Goal: Check status: Check status

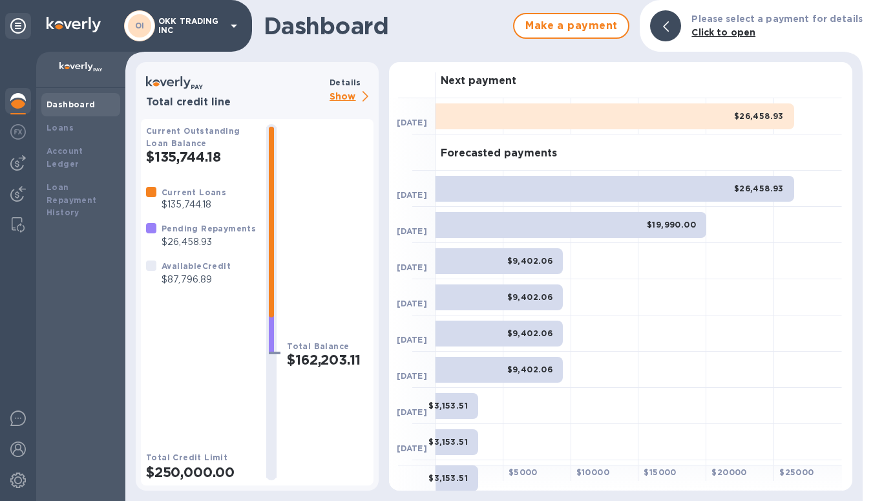
click at [344, 94] on p "Show" at bounding box center [352, 97] width 44 height 16
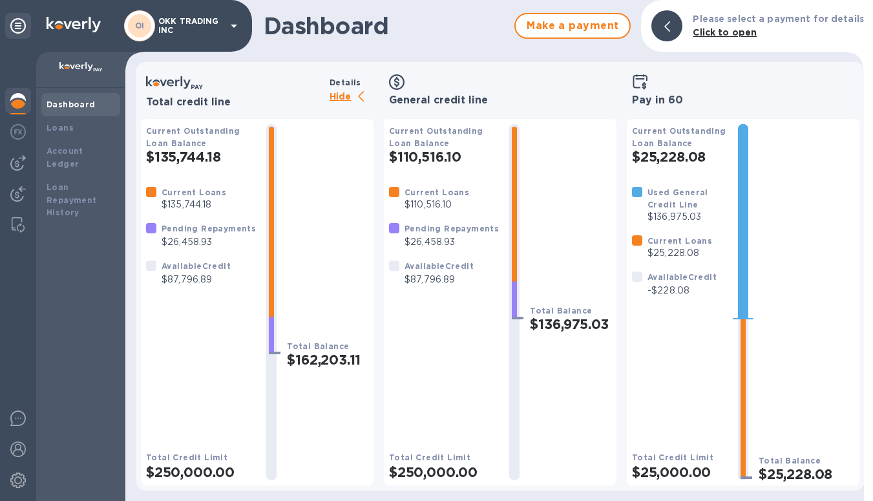
click at [344, 94] on p "Hide" at bounding box center [352, 97] width 44 height 16
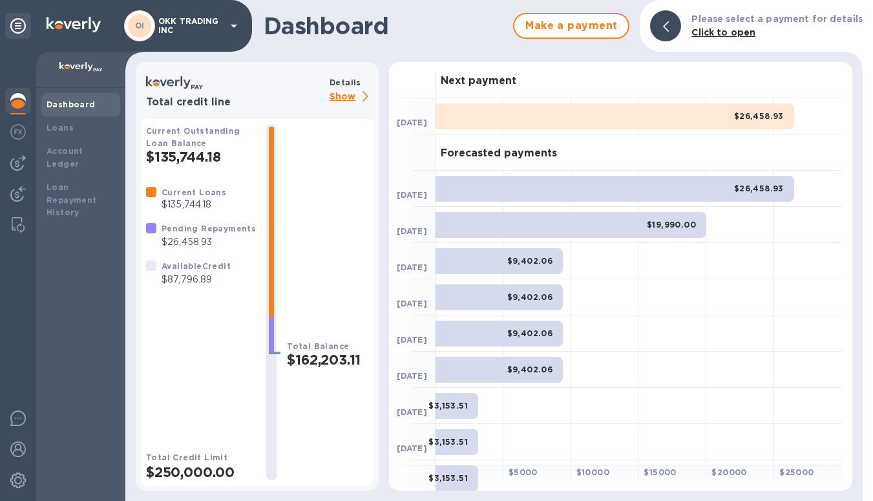
click at [344, 94] on p "Show" at bounding box center [352, 97] width 44 height 16
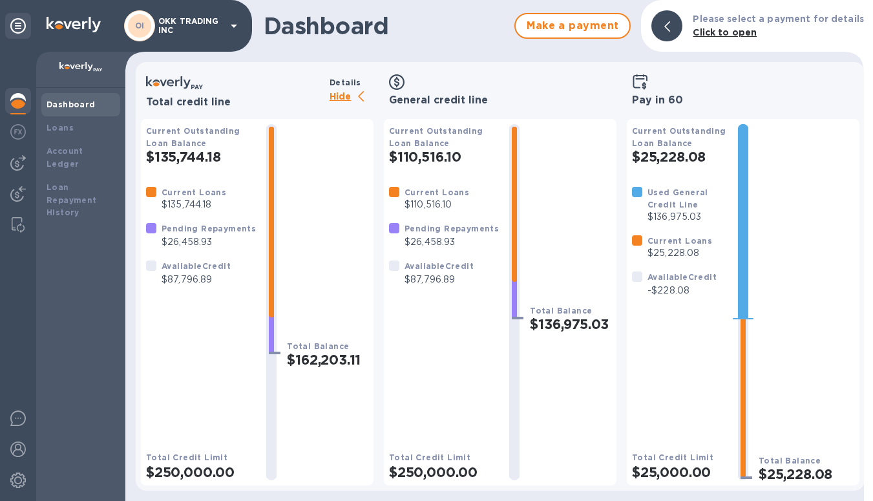
click at [344, 94] on p "Hide" at bounding box center [352, 97] width 44 height 16
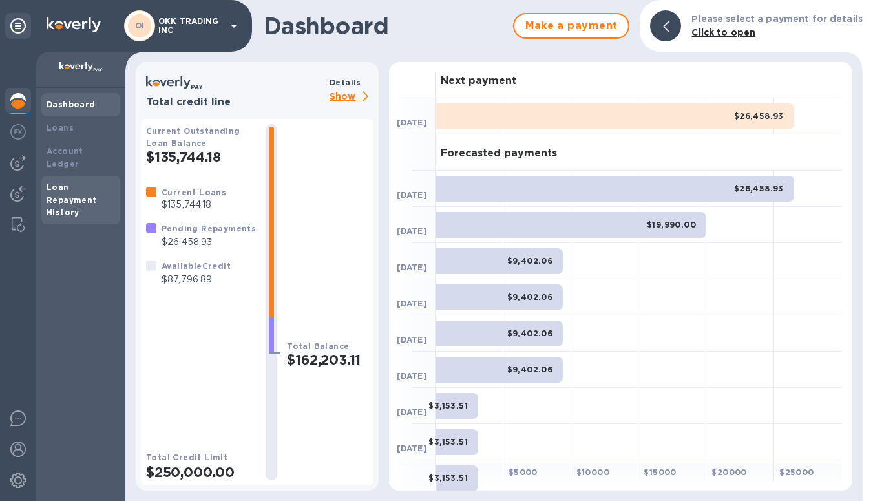
click at [63, 181] on div "Loan Repayment History" at bounding box center [81, 200] width 69 height 39
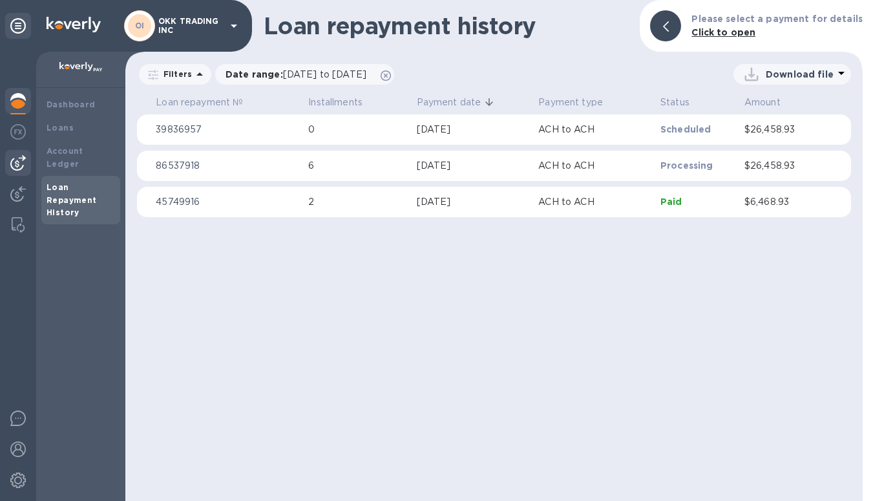
click at [30, 156] on div at bounding box center [18, 163] width 26 height 26
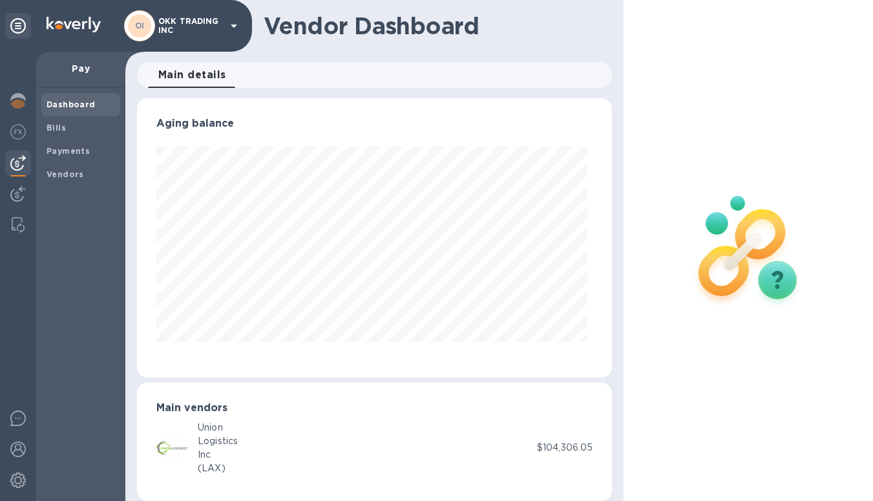
scroll to position [279, 470]
click at [23, 193] on img at bounding box center [18, 194] width 16 height 16
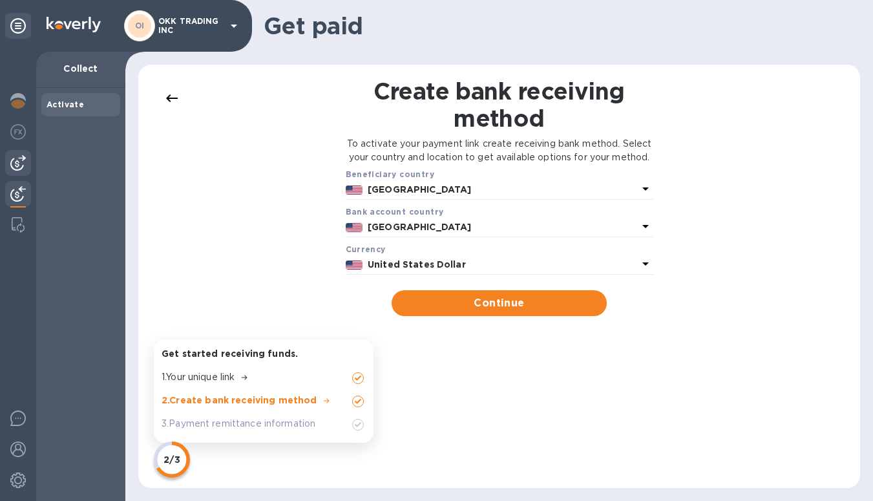
click at [21, 157] on img at bounding box center [18, 163] width 16 height 16
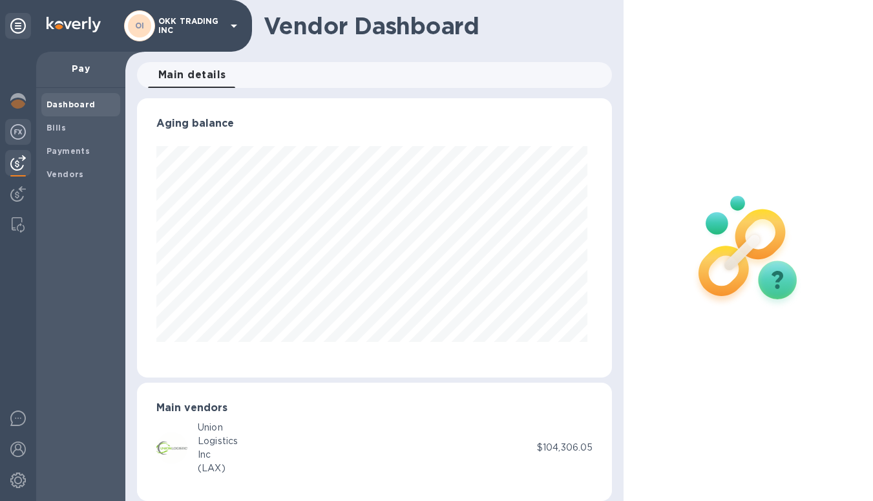
scroll to position [279, 470]
click at [23, 139] on img at bounding box center [18, 132] width 16 height 16
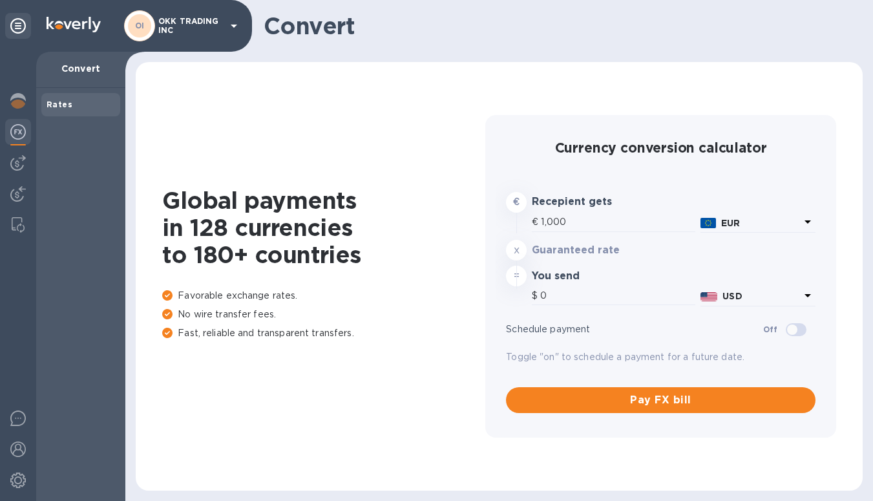
type input "1,167.52"
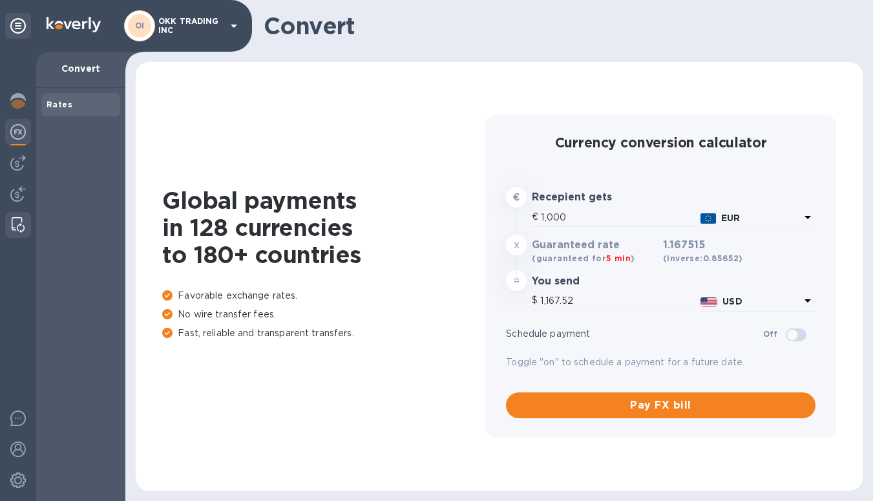
click at [13, 226] on img at bounding box center [18, 225] width 13 height 16
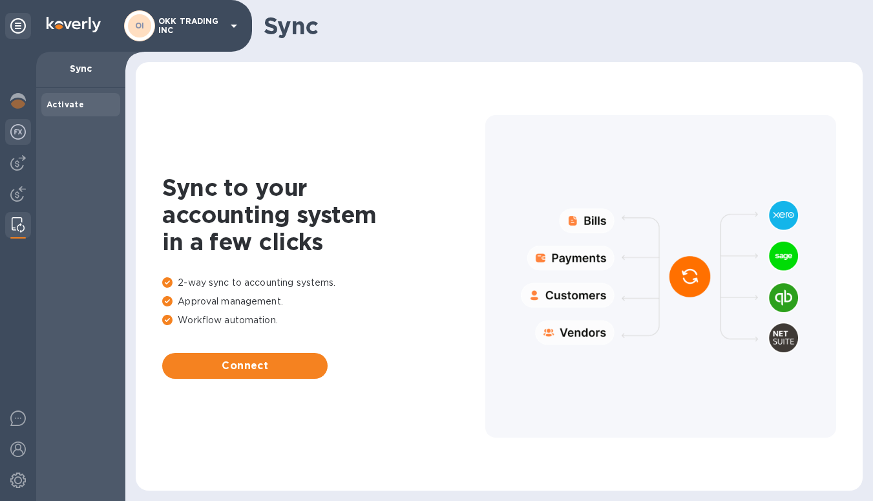
click at [21, 136] on img at bounding box center [18, 132] width 16 height 16
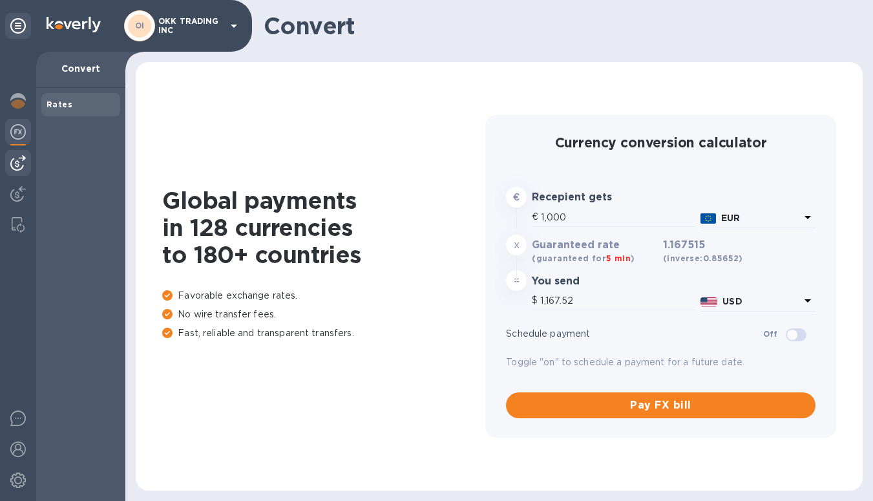
click at [17, 158] on img at bounding box center [18, 163] width 16 height 16
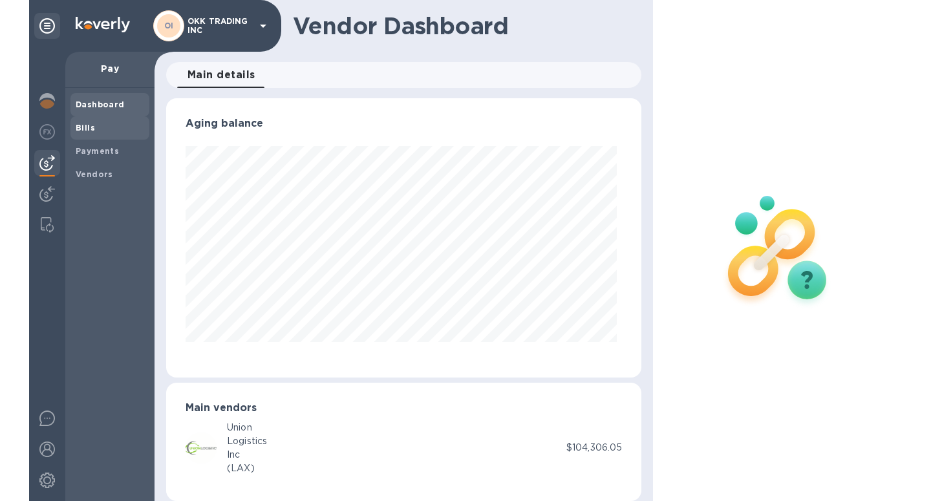
scroll to position [279, 470]
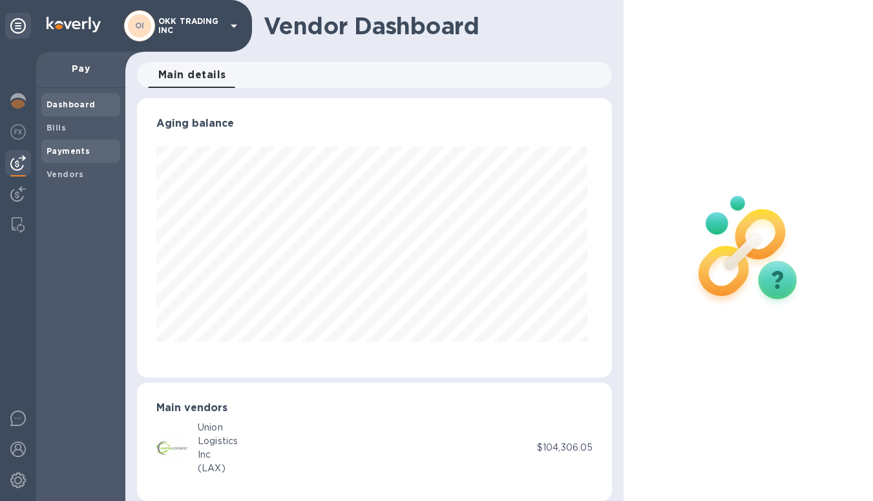
click at [69, 145] on span "Payments" at bounding box center [68, 151] width 43 height 13
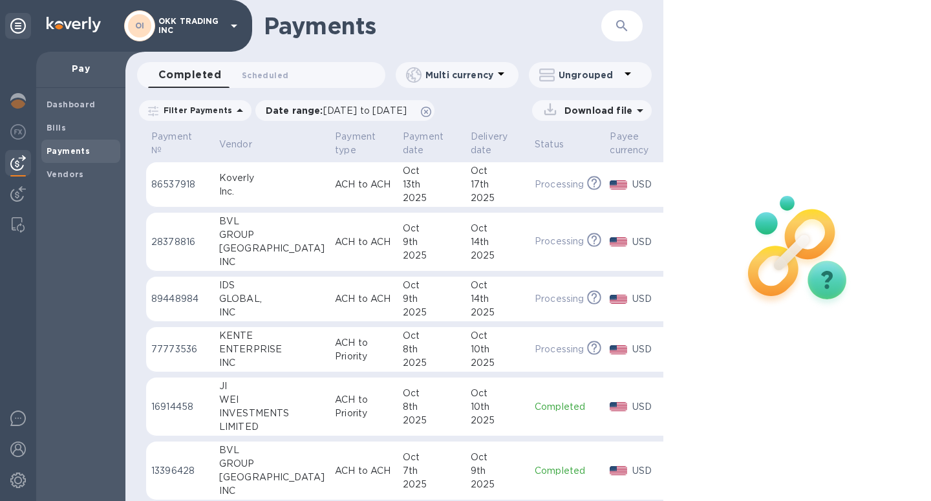
click at [817, 286] on img at bounding box center [797, 249] width 171 height 171
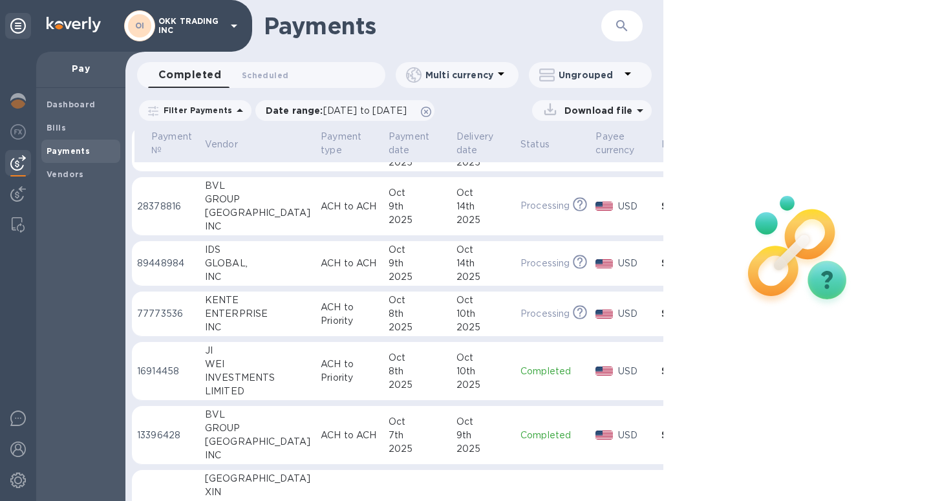
scroll to position [0, 14]
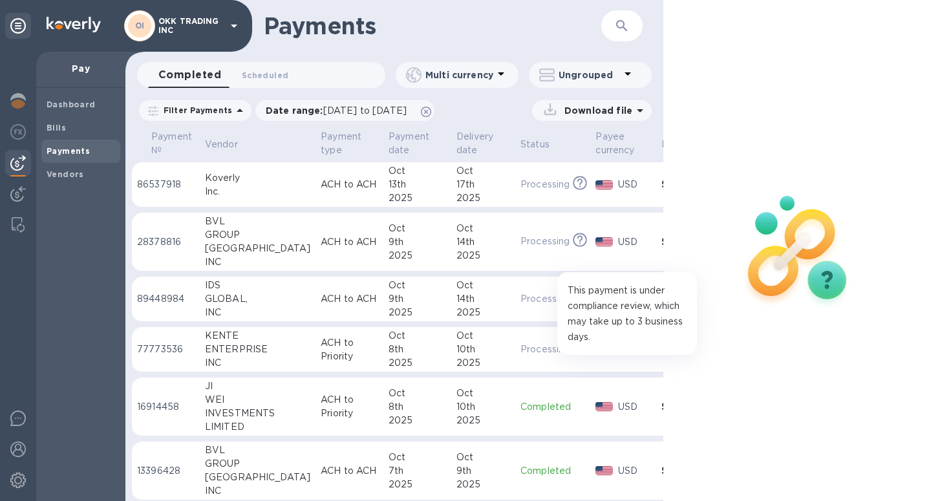
click at [573, 349] on icon at bounding box center [580, 348] width 14 height 14
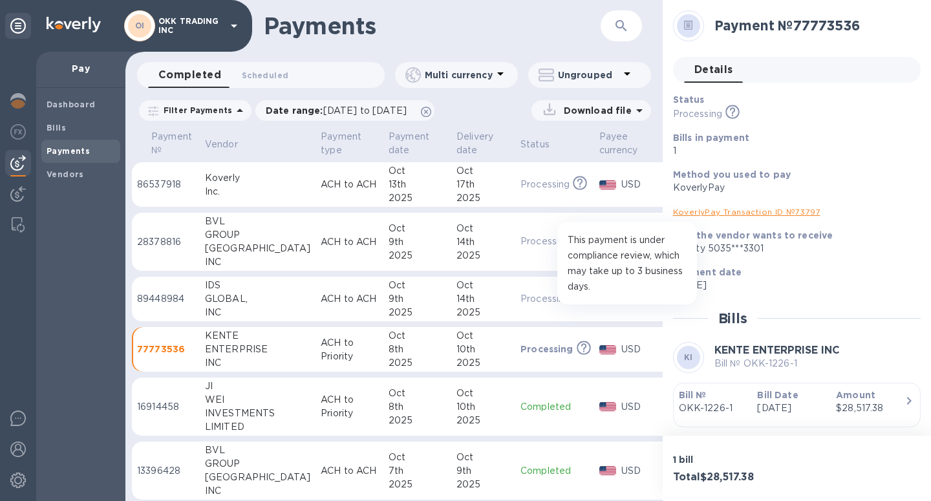
click at [573, 298] on icon at bounding box center [580, 297] width 14 height 14
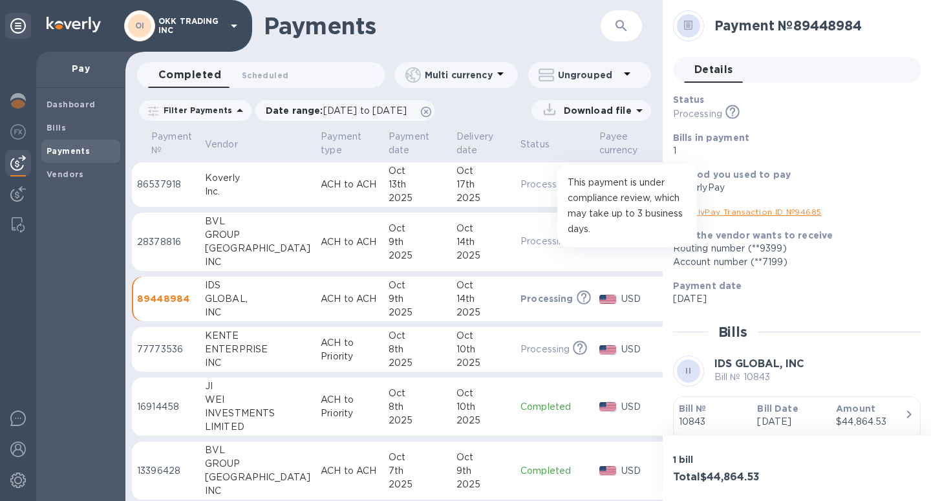
click at [573, 238] on icon at bounding box center [580, 240] width 14 height 14
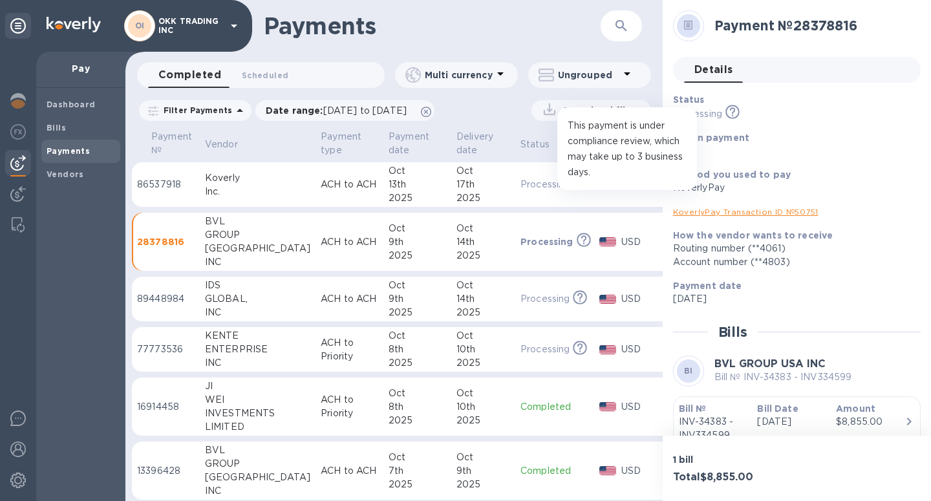
click at [573, 184] on icon at bounding box center [580, 183] width 14 height 14
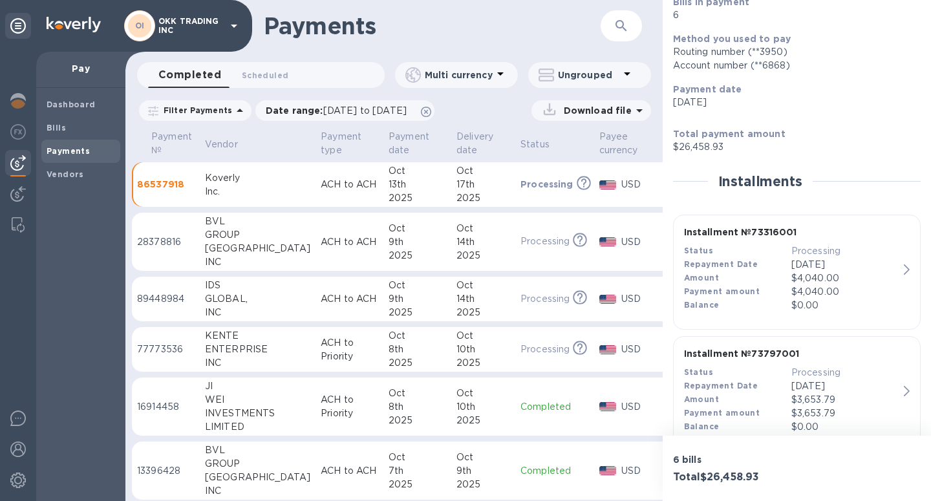
scroll to position [145, 0]
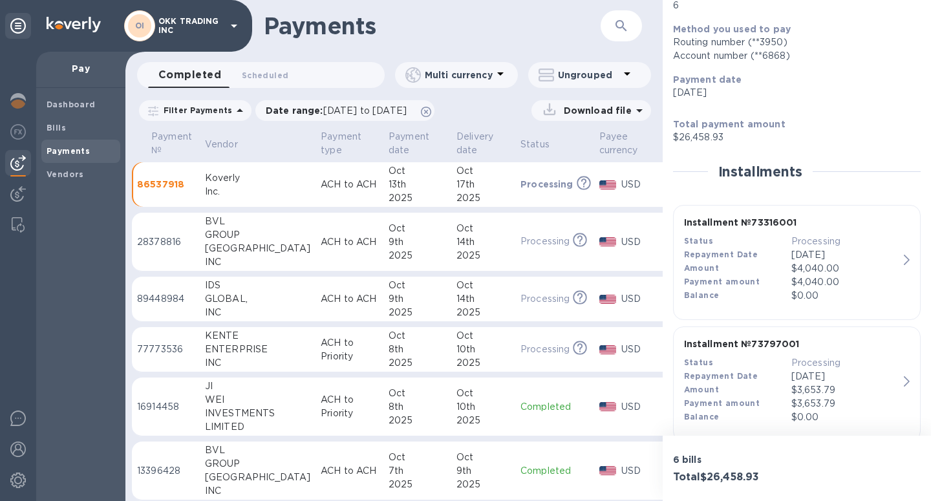
click at [809, 254] on p "[DATE]" at bounding box center [844, 255] width 107 height 14
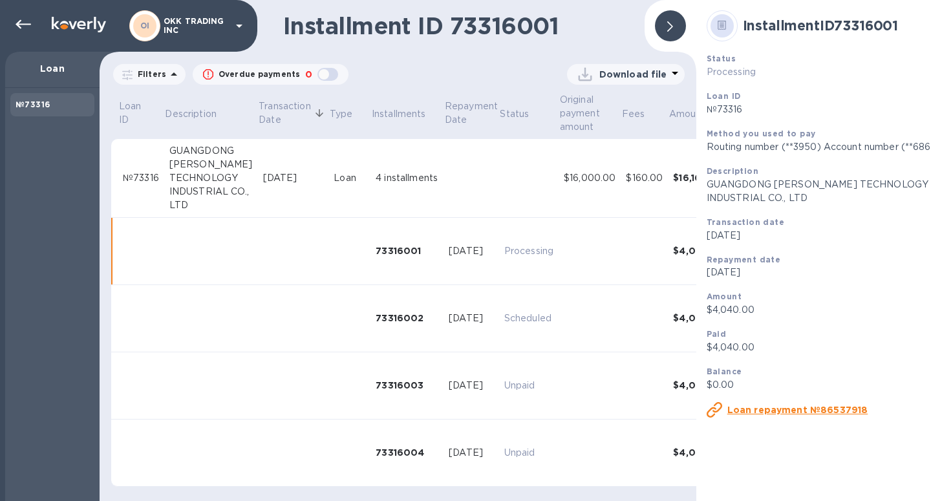
scroll to position [6, 0]
click at [22, 24] on icon at bounding box center [24, 24] width 16 height 9
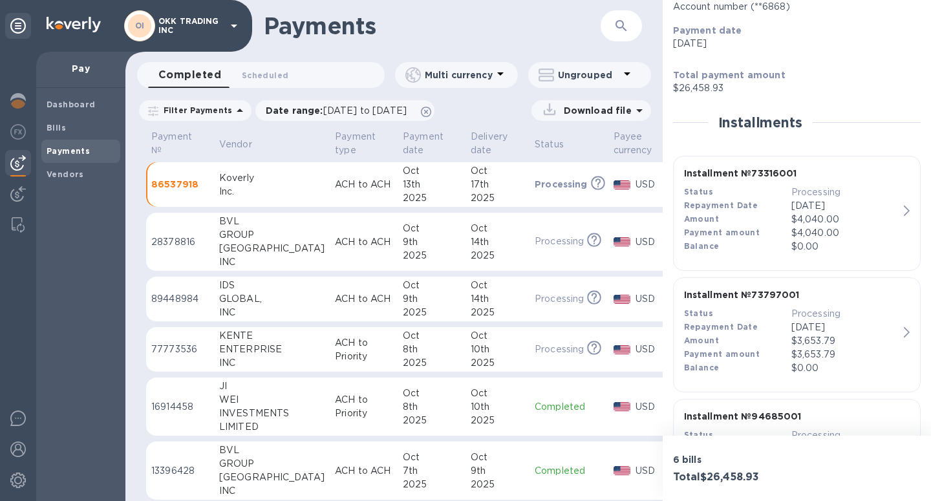
scroll to position [197, 0]
click at [775, 306] on div "Status" at bounding box center [737, 311] width 107 height 14
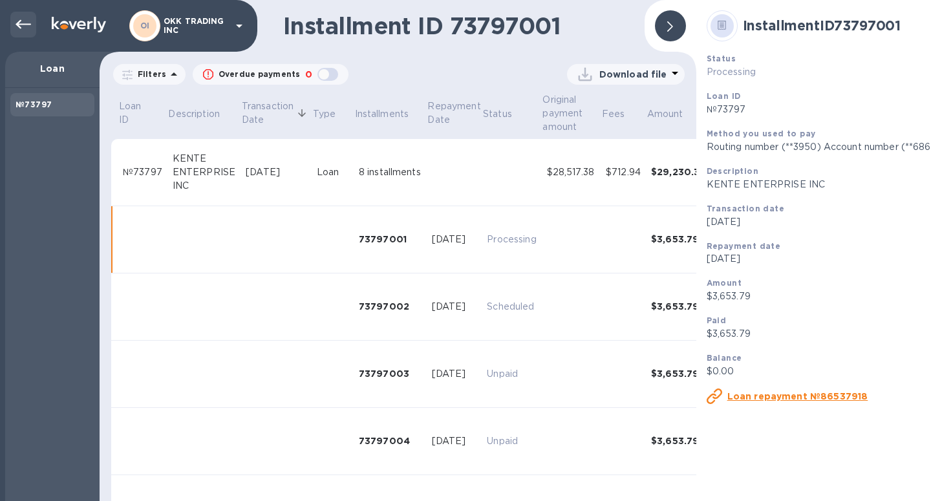
click at [24, 19] on icon at bounding box center [24, 25] width 16 height 16
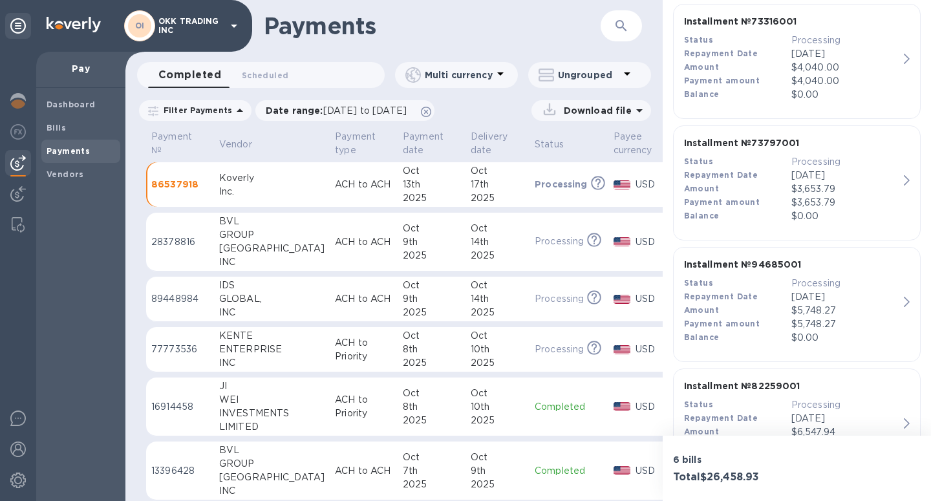
scroll to position [349, 0]
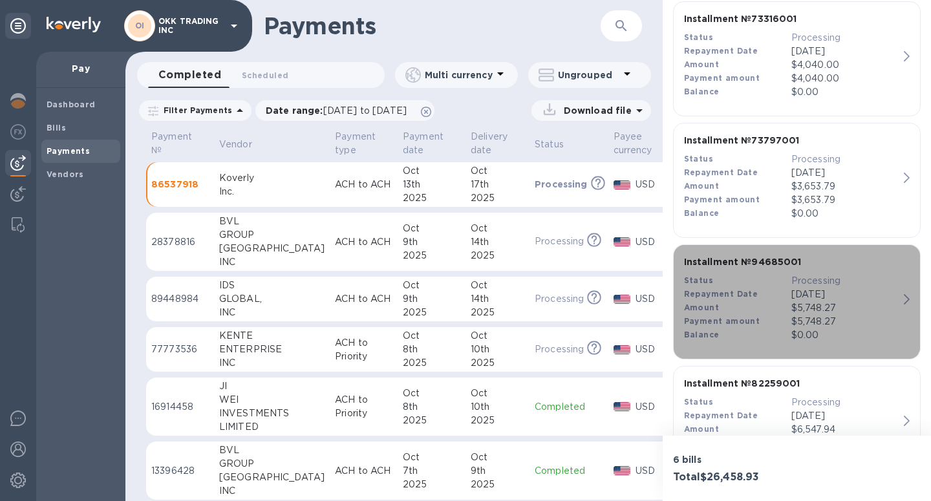
click at [772, 282] on div "Status" at bounding box center [737, 281] width 107 height 14
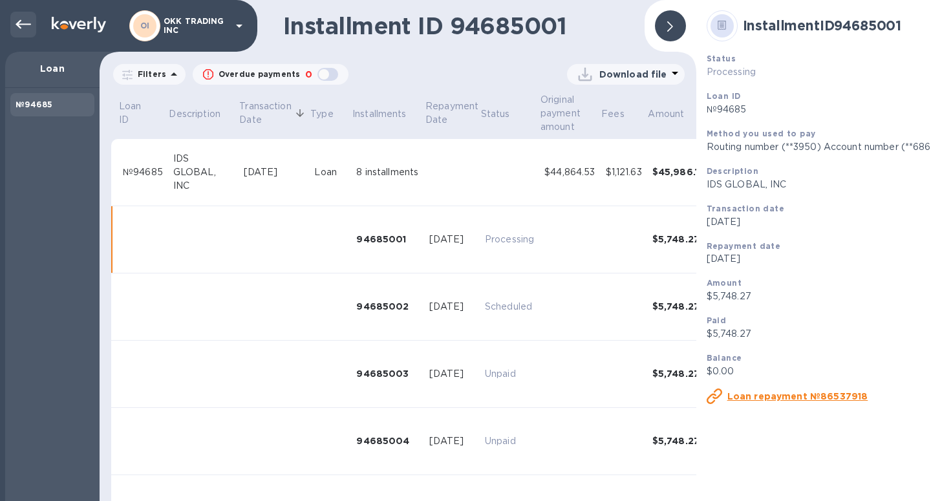
click at [22, 20] on icon at bounding box center [24, 25] width 16 height 16
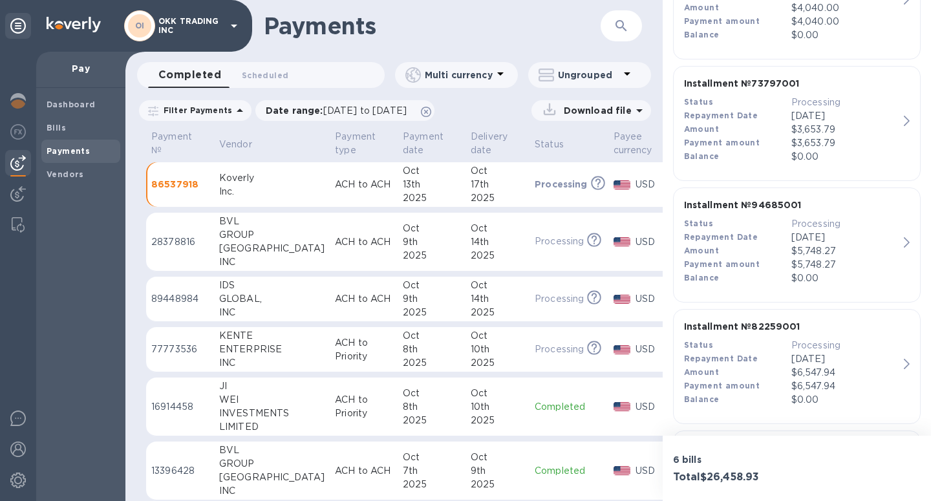
scroll to position [403, 0]
